Goal: Information Seeking & Learning: Learn about a topic

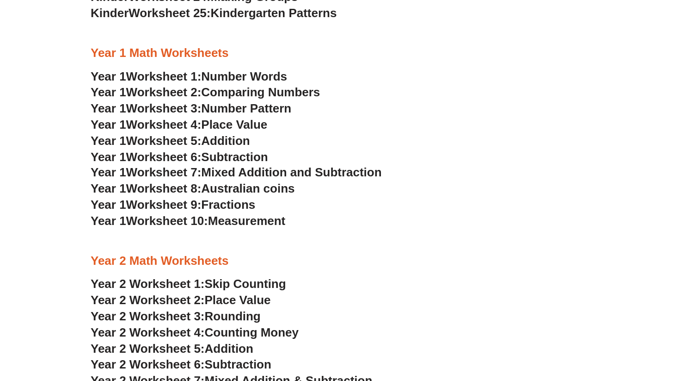
scroll to position [644, 0]
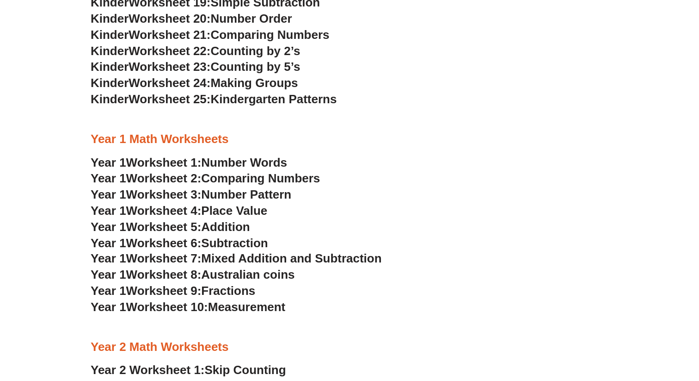
click at [343, 290] on h3 "Year 1 Worksheet 9: Fractions" at bounding box center [350, 291] width 518 height 16
click at [295, 130] on div at bounding box center [350, 119] width 518 height 23
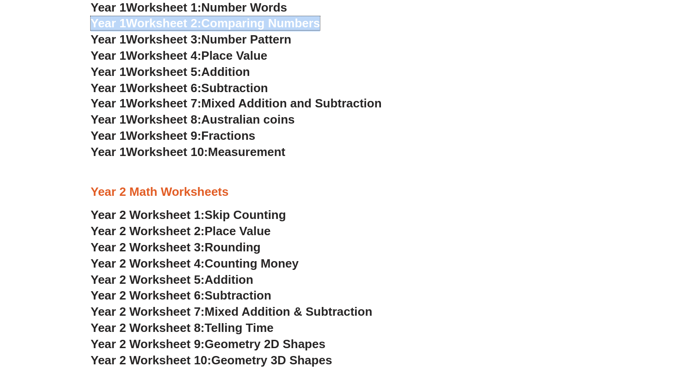
scroll to position [911, 0]
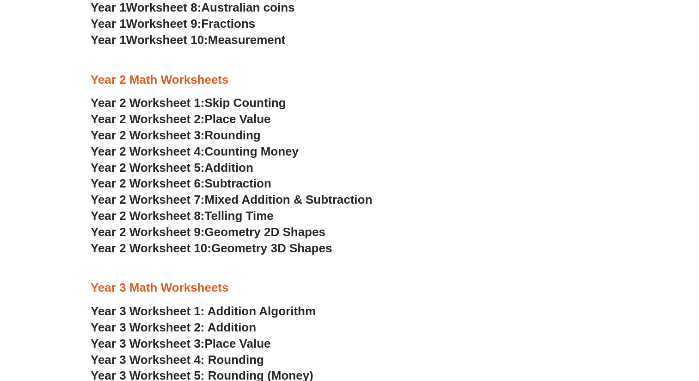
click at [334, 105] on h3 "Year 2 Worksheet 1: Skip Counting" at bounding box center [350, 103] width 518 height 16
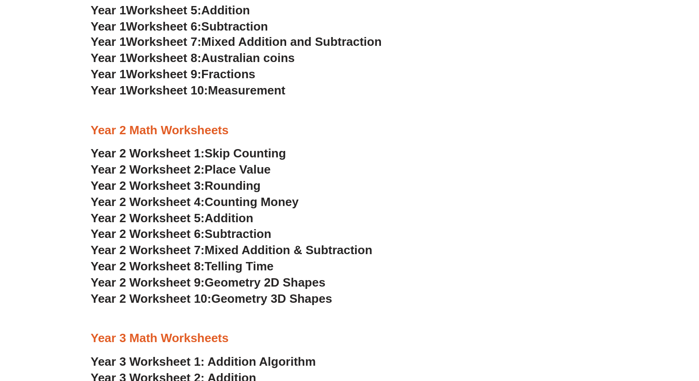
scroll to position [860, 0]
click at [462, 89] on h3 "Year 1 Worksheet 10: Measurement" at bounding box center [350, 91] width 518 height 16
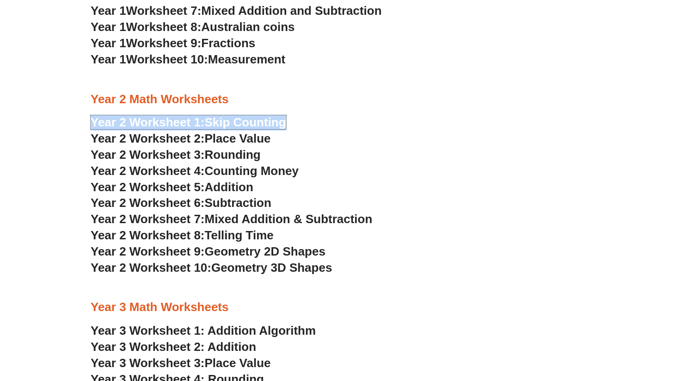
scroll to position [892, 0]
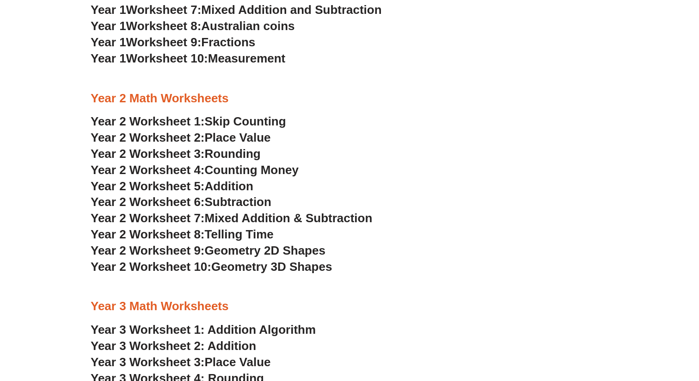
click at [358, 145] on h3 "Year 2 Worksheet 2: Place Value" at bounding box center [350, 138] width 518 height 16
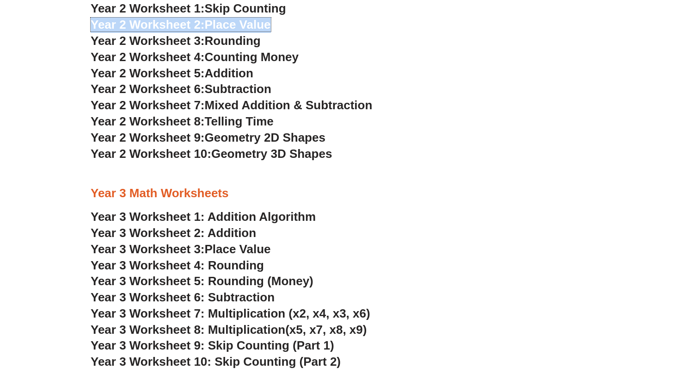
scroll to position [825, 0]
